Goal: Transaction & Acquisition: Obtain resource

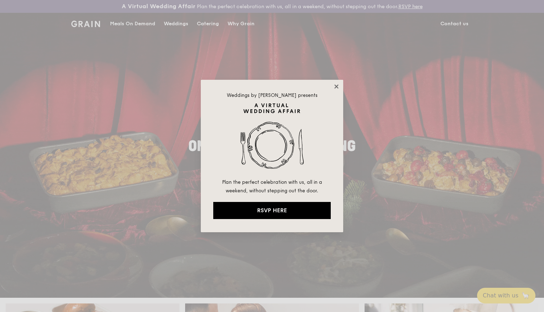
click at [336, 86] on icon at bounding box center [336, 86] width 6 height 6
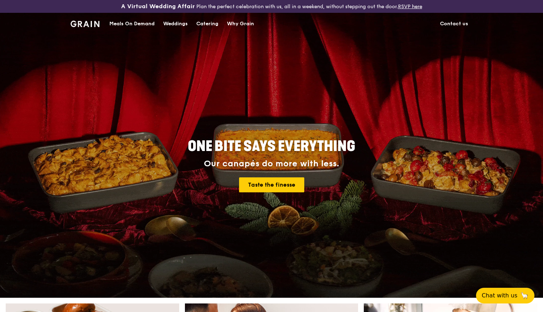
click at [199, 24] on div "Catering" at bounding box center [207, 23] width 22 height 21
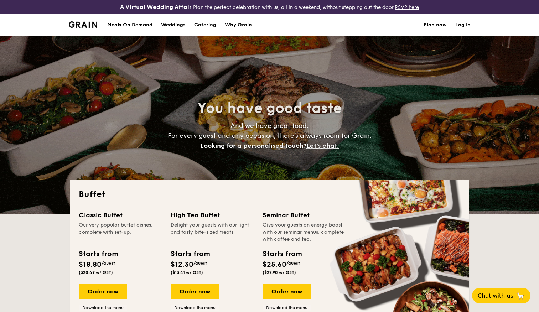
select select
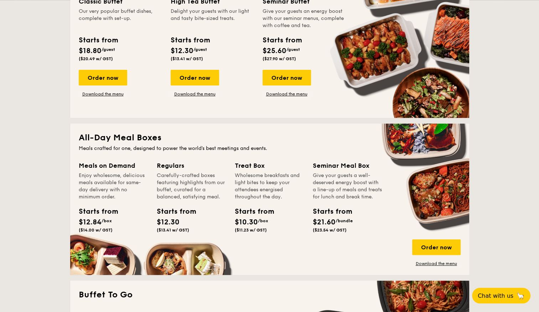
scroll to position [178, 0]
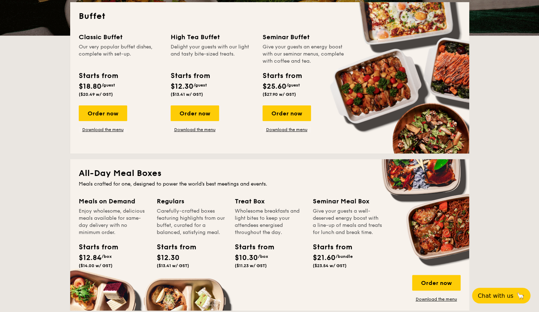
click at [265, 83] on span "$25.60" at bounding box center [275, 86] width 24 height 9
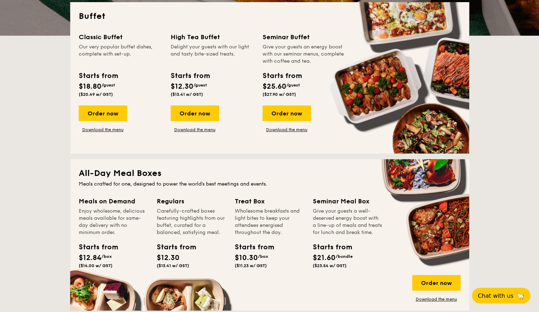
click at [286, 82] on span "$25.60" at bounding box center [275, 86] width 24 height 9
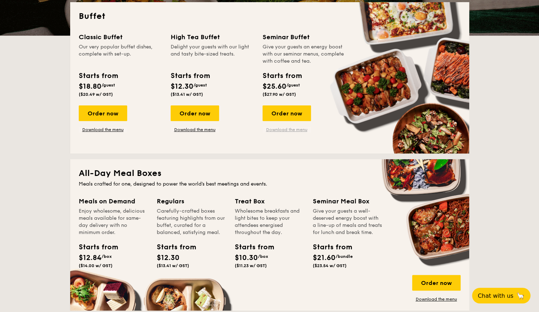
click at [288, 130] on link "Download the menu" at bounding box center [287, 130] width 48 height 6
